Goal: Communication & Community: Answer question/provide support

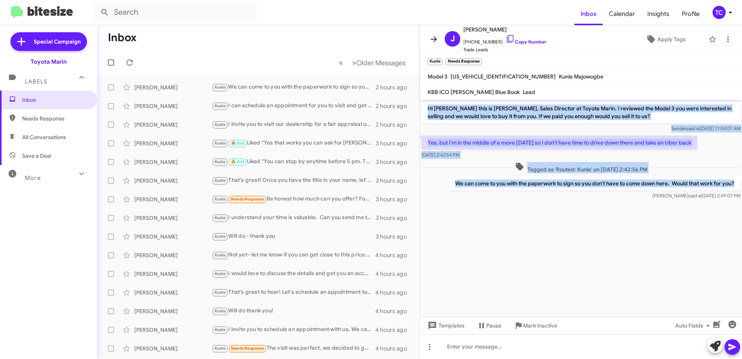
click at [435, 36] on icon at bounding box center [433, 39] width 9 height 9
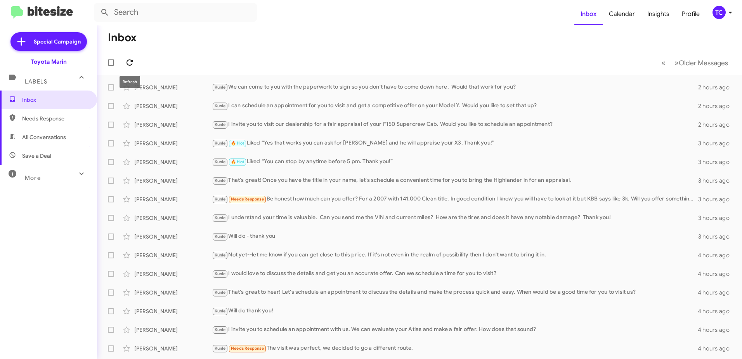
click at [126, 61] on icon at bounding box center [129, 62] width 9 height 9
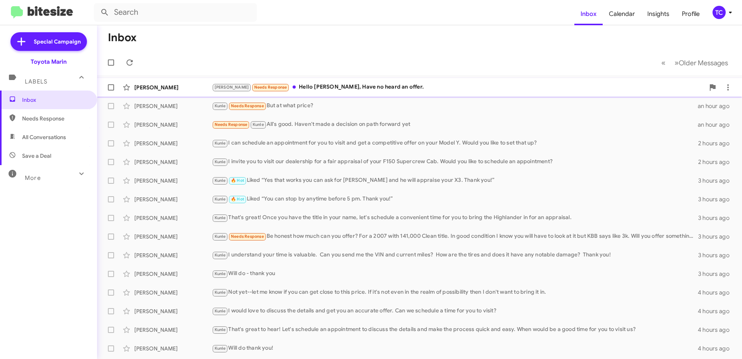
click at [317, 88] on div "[PERSON_NAME] Needs Response Hello [PERSON_NAME], Have no heard an offer." at bounding box center [458, 87] width 493 height 9
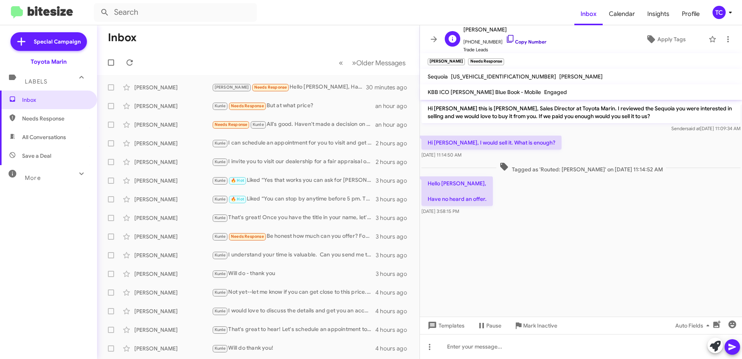
click at [506, 36] on icon at bounding box center [510, 38] width 9 height 9
click at [711, 340] on icon at bounding box center [715, 345] width 11 height 11
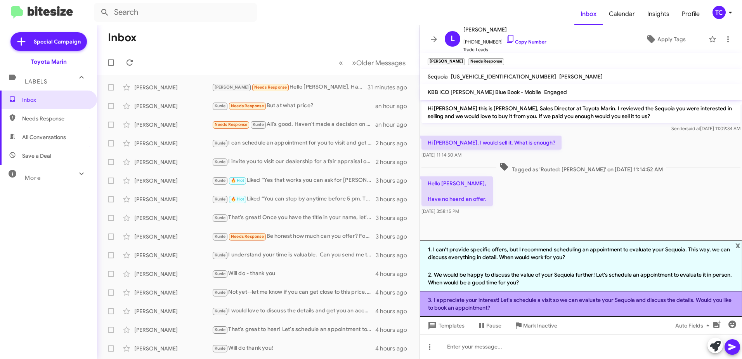
click at [563, 293] on li "3. I appreciate your interest! Let's schedule a visit so we can evaluate your S…" at bounding box center [581, 303] width 322 height 25
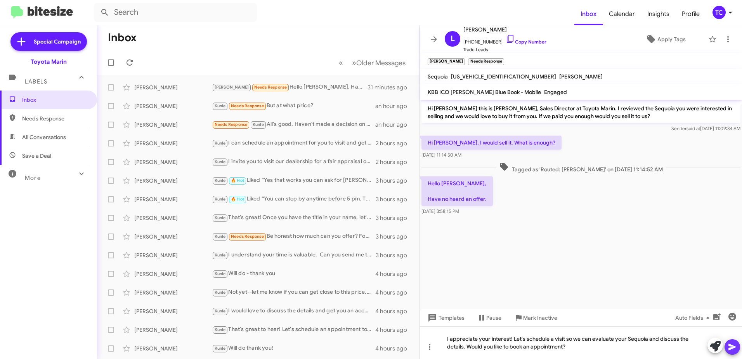
click at [734, 346] on icon at bounding box center [732, 346] width 9 height 9
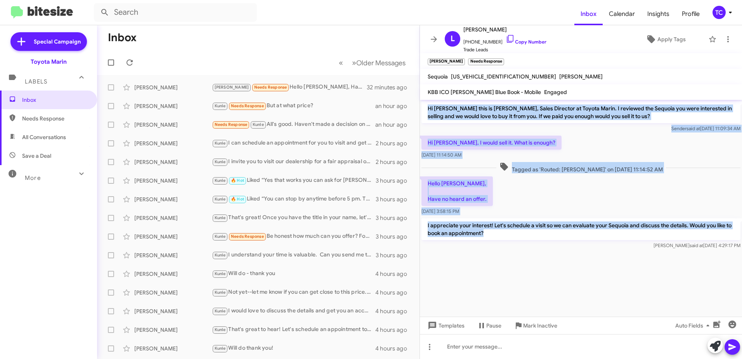
drag, startPoint x: 482, startPoint y: 231, endPoint x: 428, endPoint y: 111, distance: 131.0
click at [428, 111] on div "Hi [PERSON_NAME] this is [PERSON_NAME], Sales Director at Toyota Marin. I revie…" at bounding box center [581, 175] width 322 height 151
copy div "Hi [PERSON_NAME] this is [PERSON_NAME], Sales Director at Toyota Marin. I revie…"
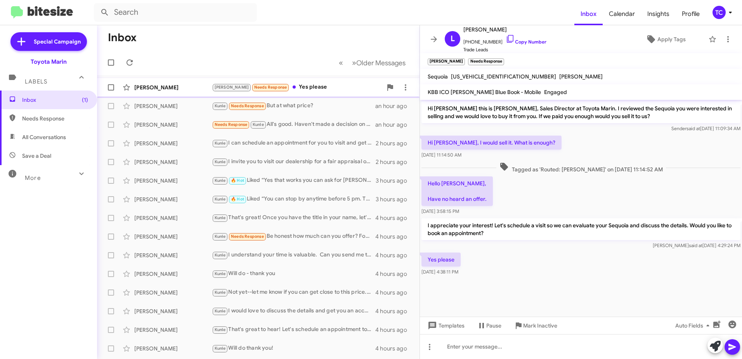
click at [292, 89] on div "[PERSON_NAME] Needs Response Yes please" at bounding box center [297, 87] width 170 height 9
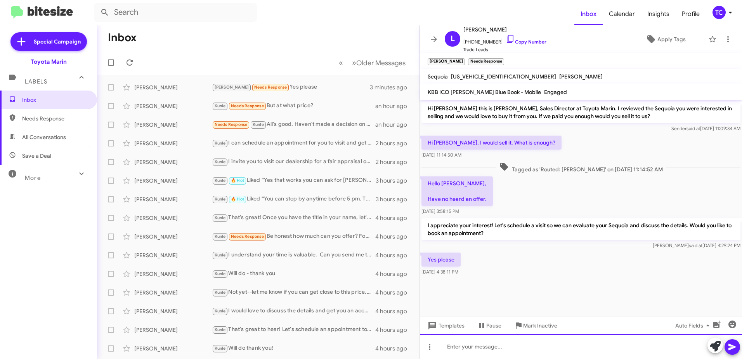
click at [526, 340] on div at bounding box center [581, 346] width 322 height 25
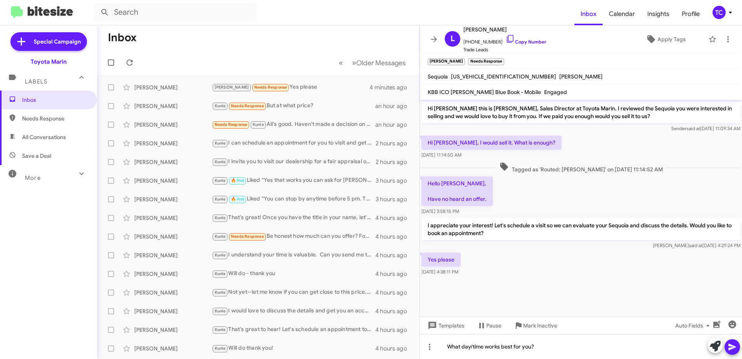
click at [734, 343] on icon at bounding box center [732, 346] width 9 height 9
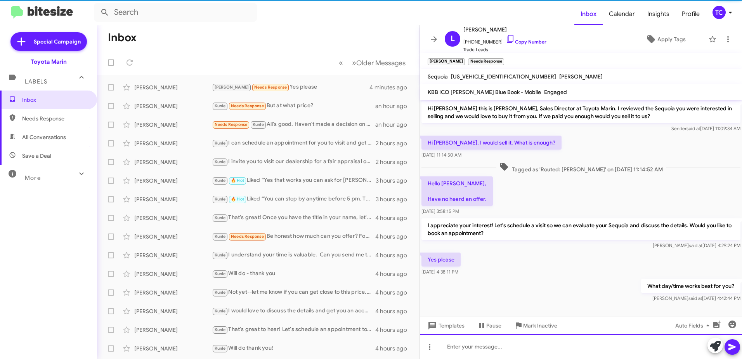
scroll to position [1, 0]
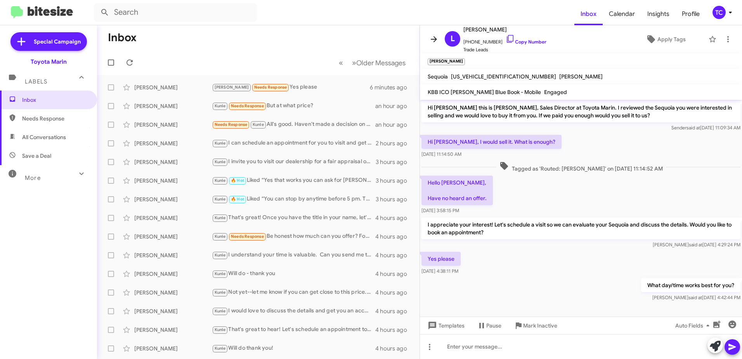
click at [434, 38] on icon at bounding box center [433, 39] width 9 height 9
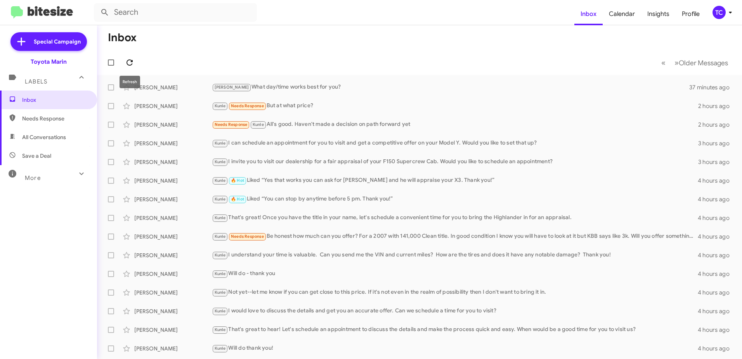
click at [128, 64] on icon at bounding box center [129, 62] width 9 height 9
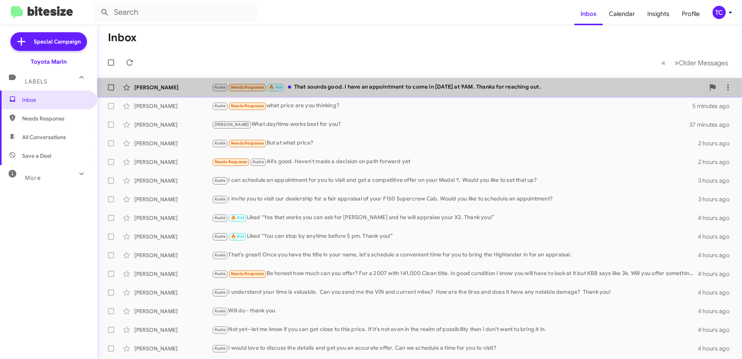
click at [427, 85] on div "Kunle Needs Response 🔥 Hot That sounds good. I have an appointment to come in […" at bounding box center [458, 87] width 493 height 9
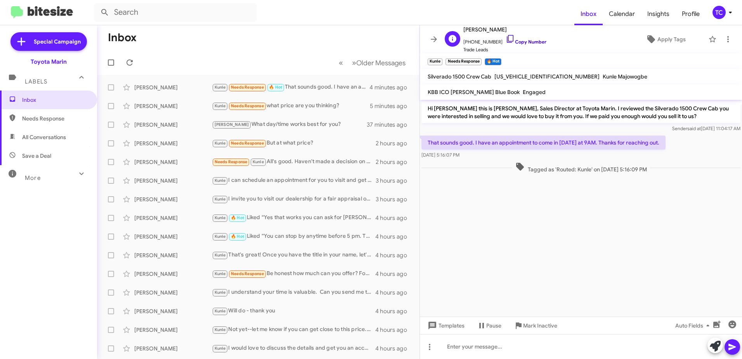
click at [506, 41] on icon at bounding box center [510, 38] width 9 height 9
drag, startPoint x: 713, startPoint y: 343, endPoint x: 677, endPoint y: 318, distance: 44.1
click at [714, 343] on icon at bounding box center [715, 345] width 11 height 11
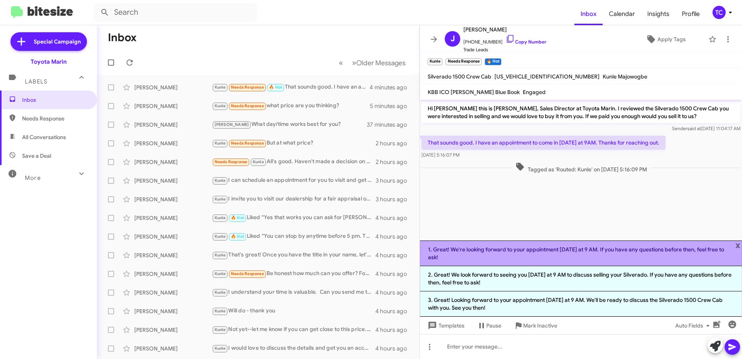
click at [518, 257] on li "1. Great! We're looking forward to your appointment [DATE] at 9 AM. If you have…" at bounding box center [581, 253] width 322 height 26
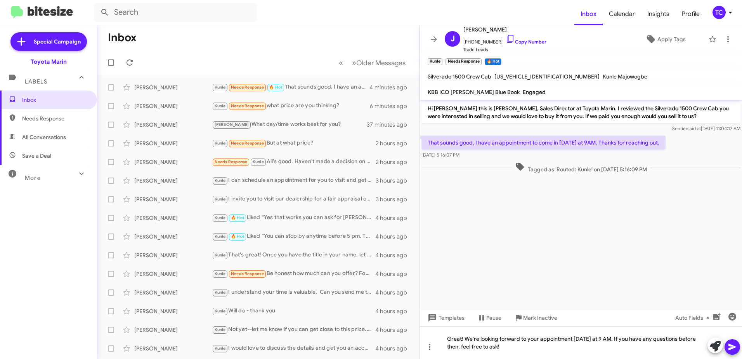
click at [733, 348] on icon at bounding box center [732, 346] width 9 height 9
